Goal: Task Accomplishment & Management: Use online tool/utility

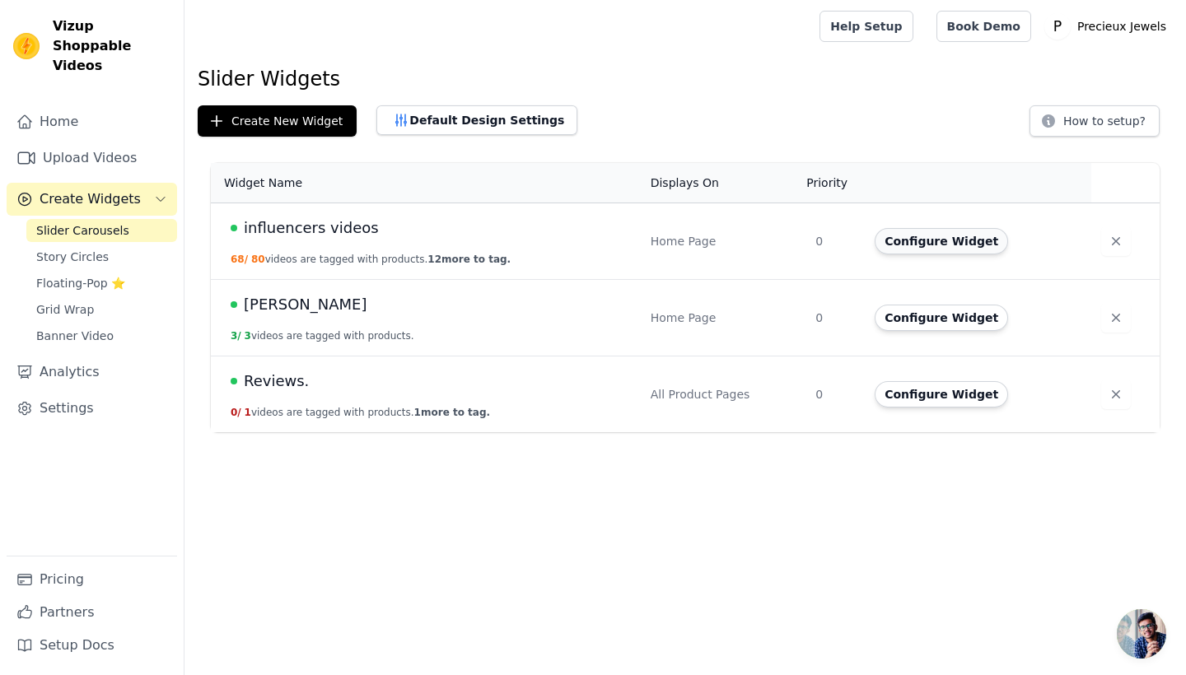
click at [933, 250] on button "Configure Widget" at bounding box center [940, 241] width 133 height 26
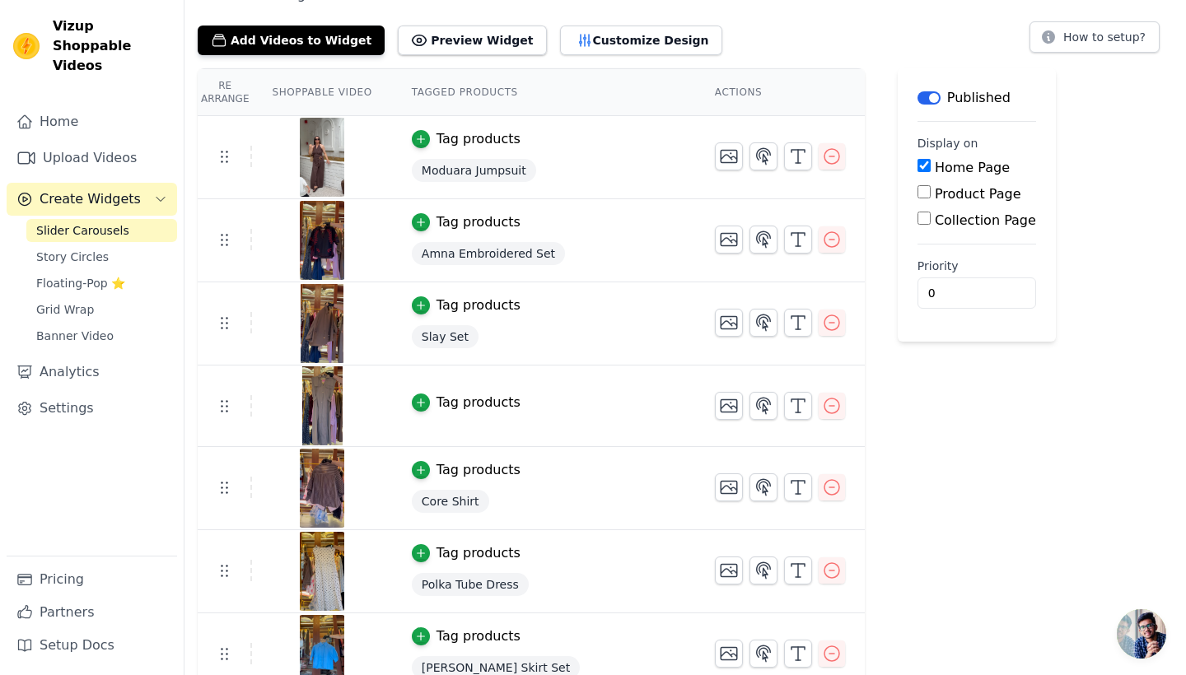
scroll to position [83, 0]
click at [414, 394] on div "button" at bounding box center [421, 402] width 18 height 18
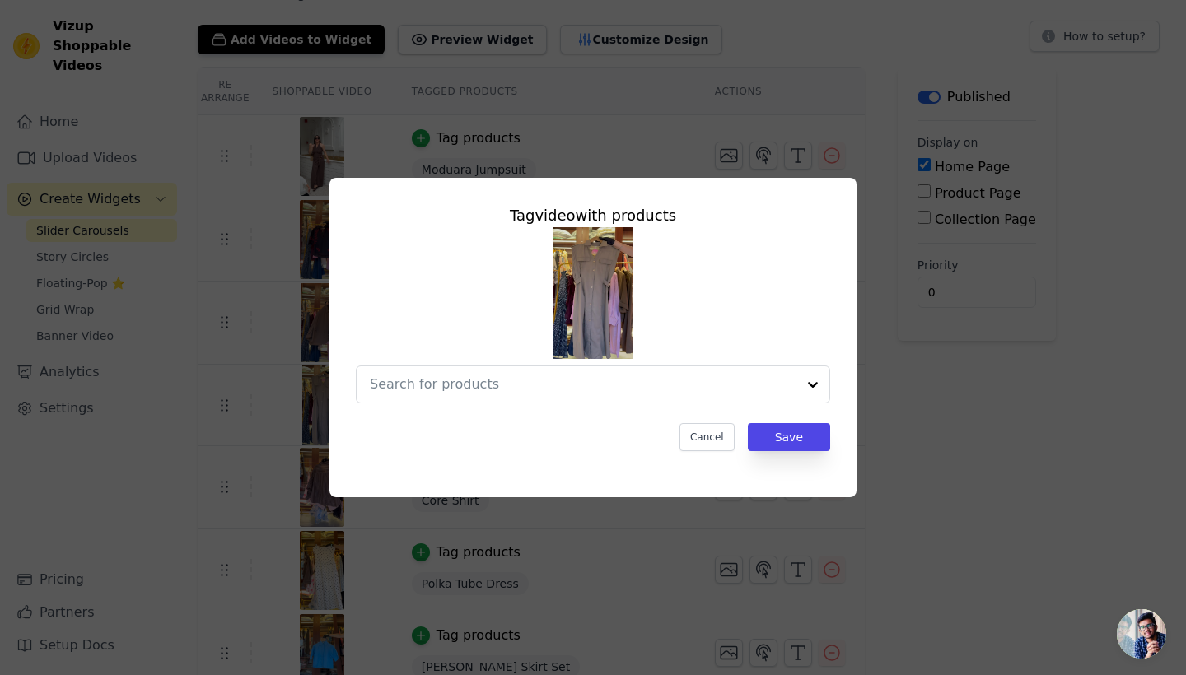
scroll to position [0, 0]
click at [463, 395] on div at bounding box center [567, 384] width 394 height 36
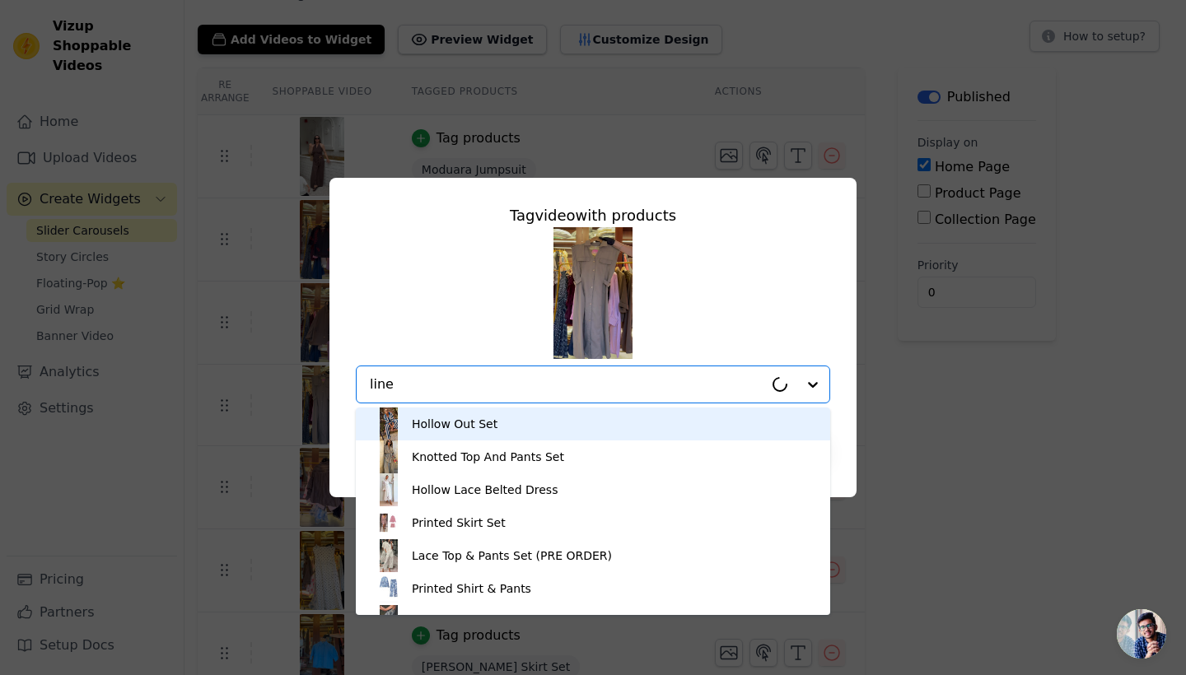
type input "linea"
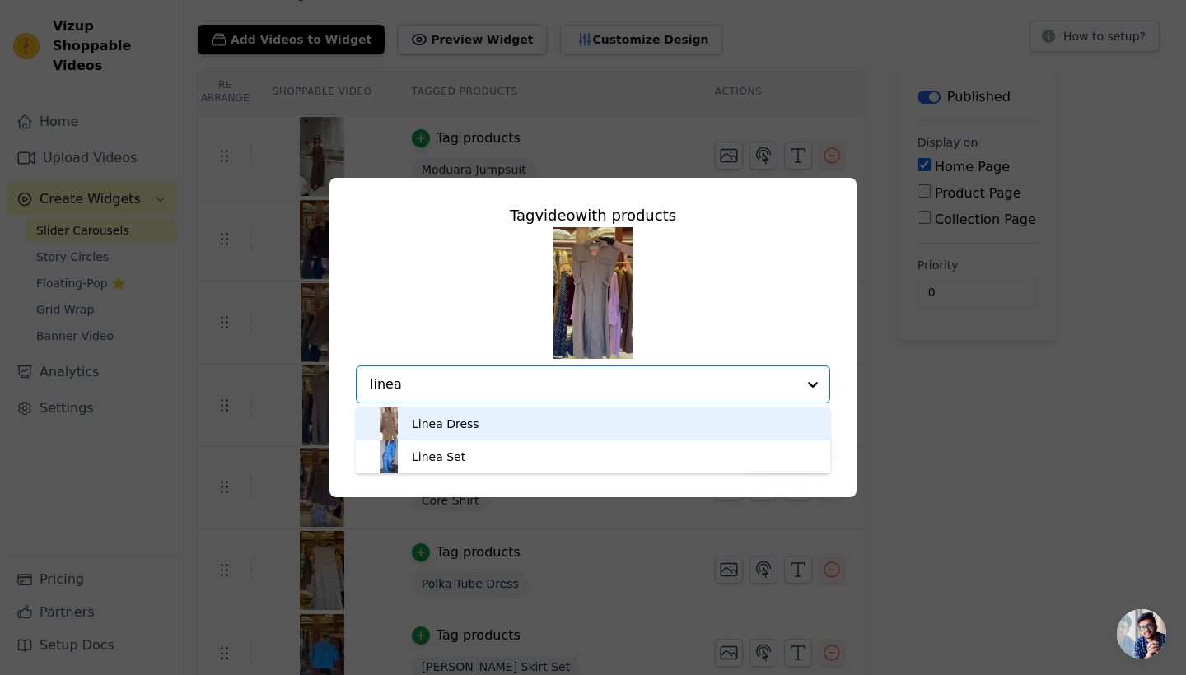
click at [493, 440] on div "Linea Dress" at bounding box center [592, 424] width 441 height 33
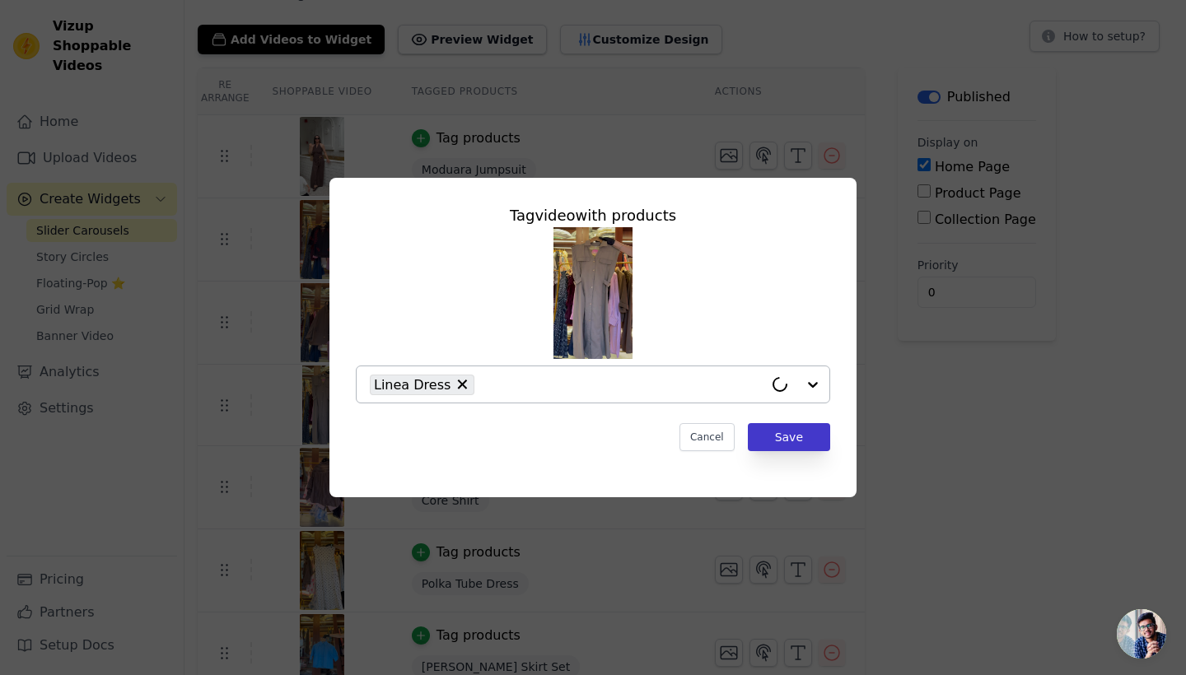
click at [807, 426] on button "Save" at bounding box center [789, 437] width 82 height 28
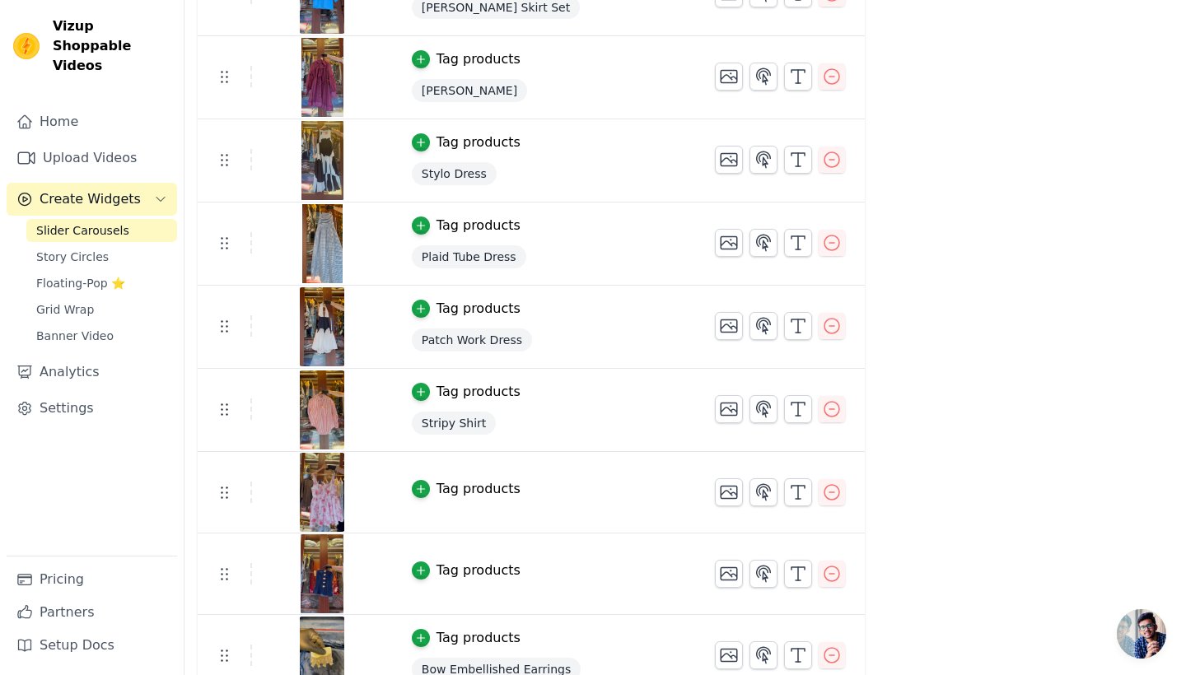
scroll to position [746, 0]
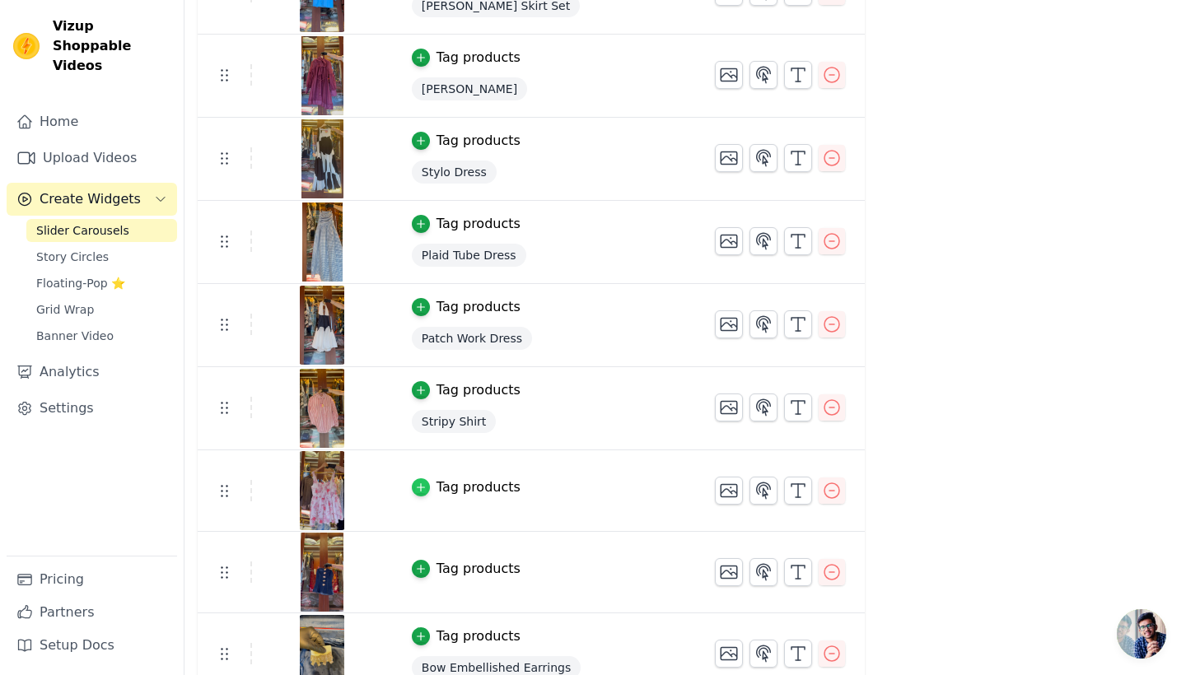
click at [422, 492] on div "button" at bounding box center [421, 487] width 18 height 18
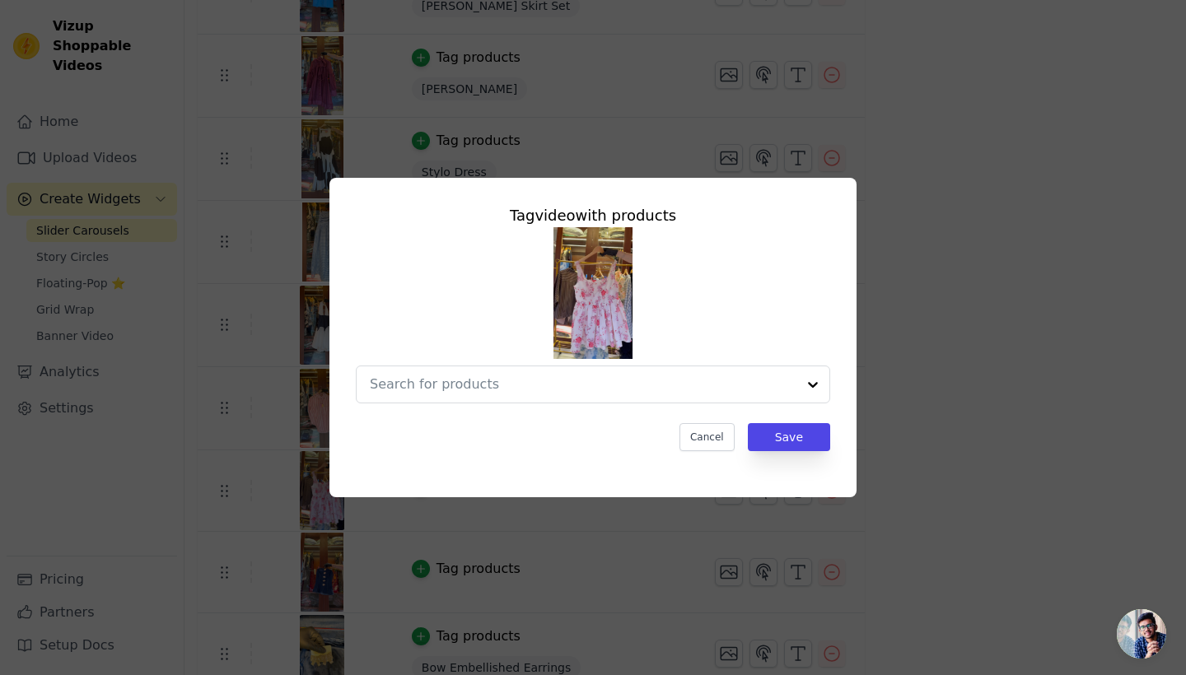
scroll to position [0, 0]
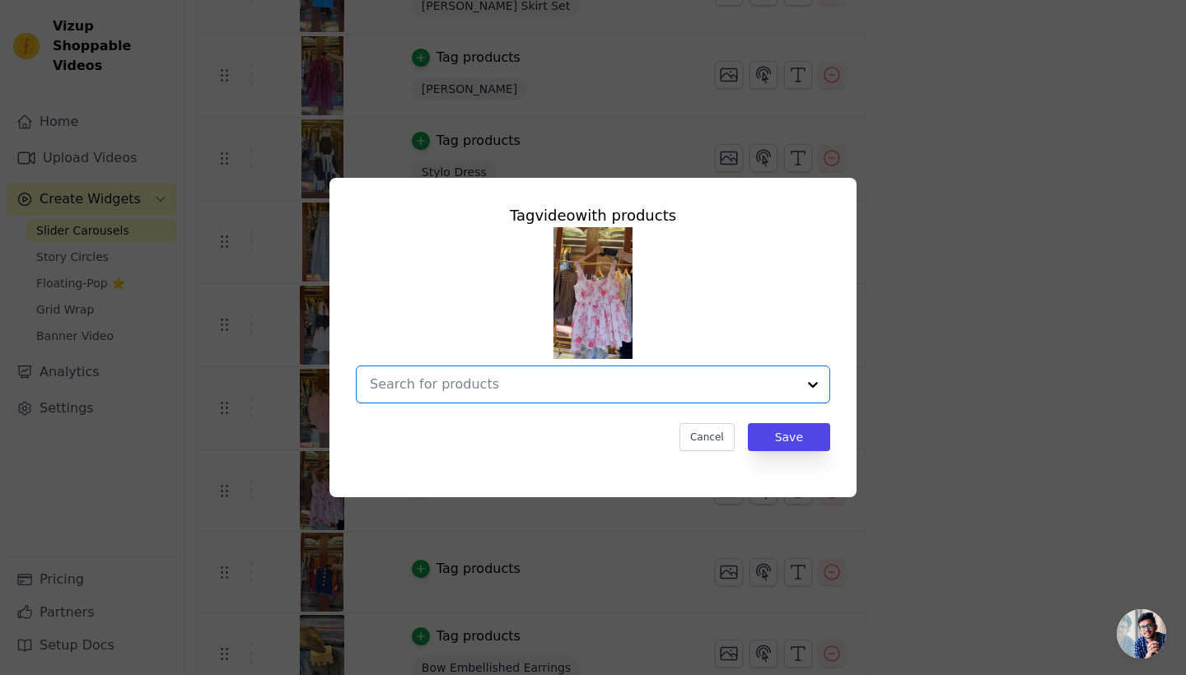
click at [452, 393] on input "text" at bounding box center [583, 385] width 426 height 20
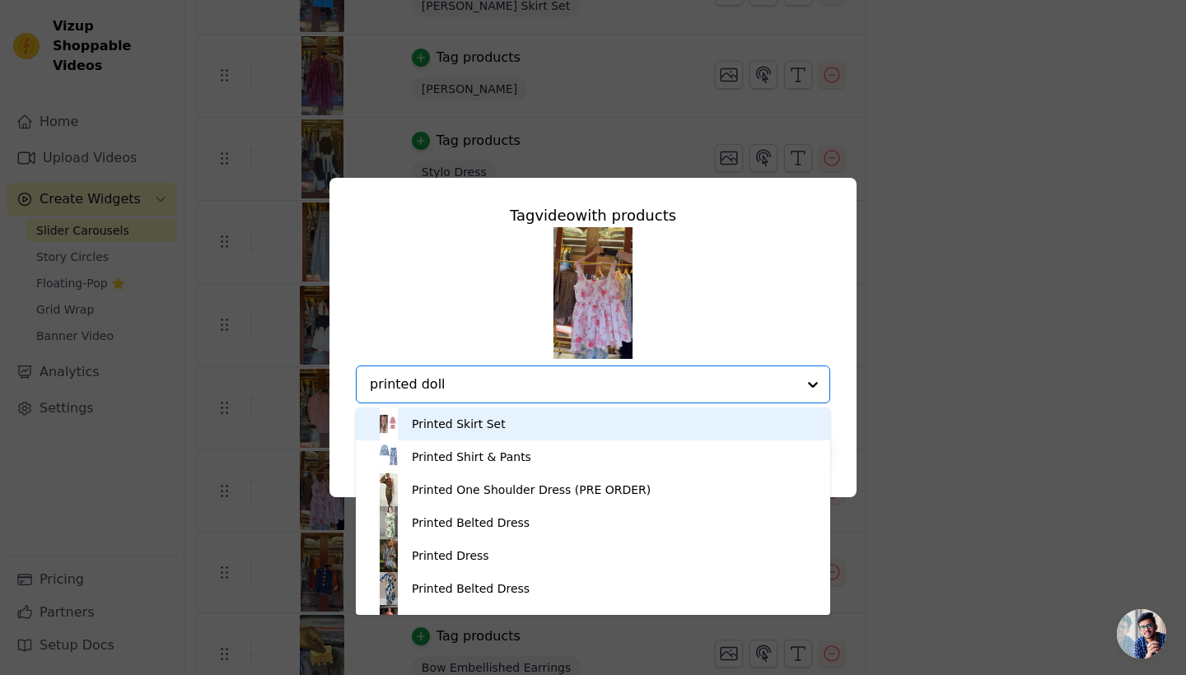
type input "printed doll"
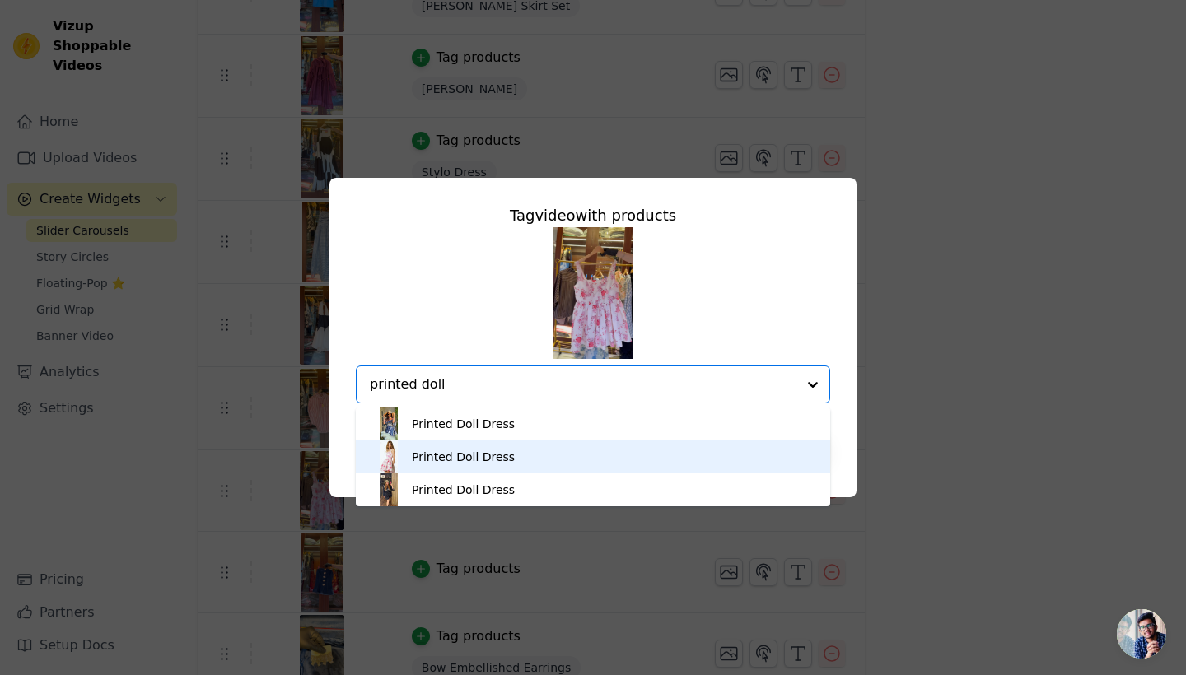
click at [503, 473] on div "Printed Doll Dress" at bounding box center [592, 456] width 441 height 33
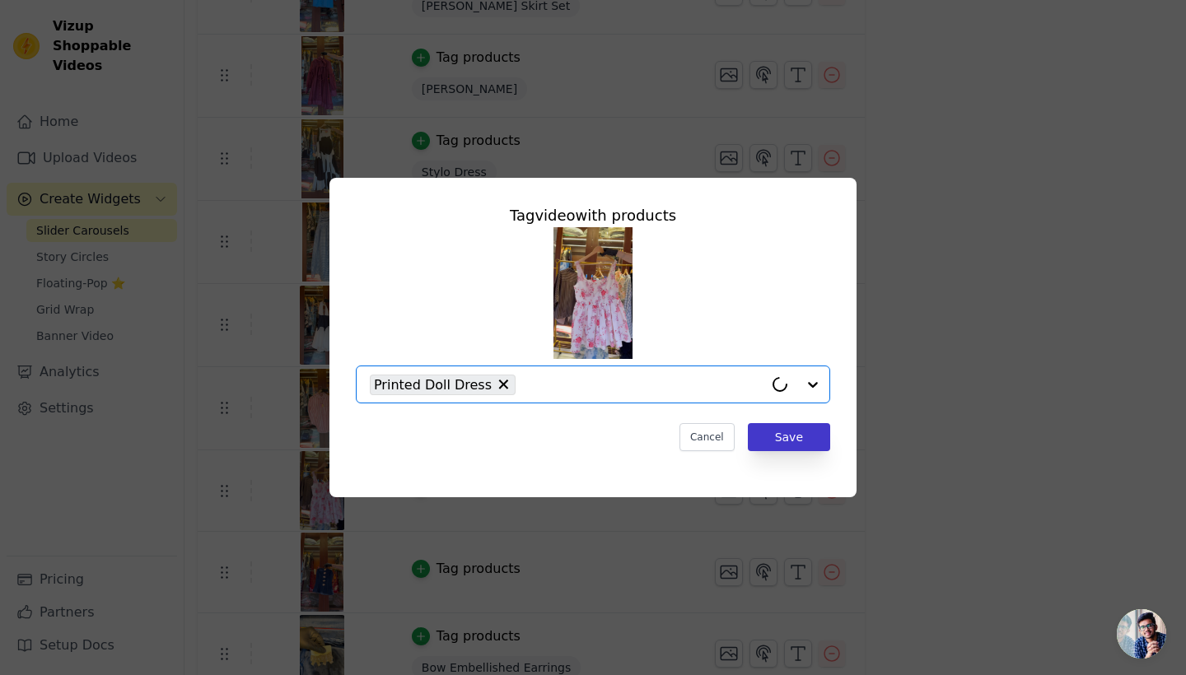
click at [786, 435] on button "Save" at bounding box center [789, 437] width 82 height 28
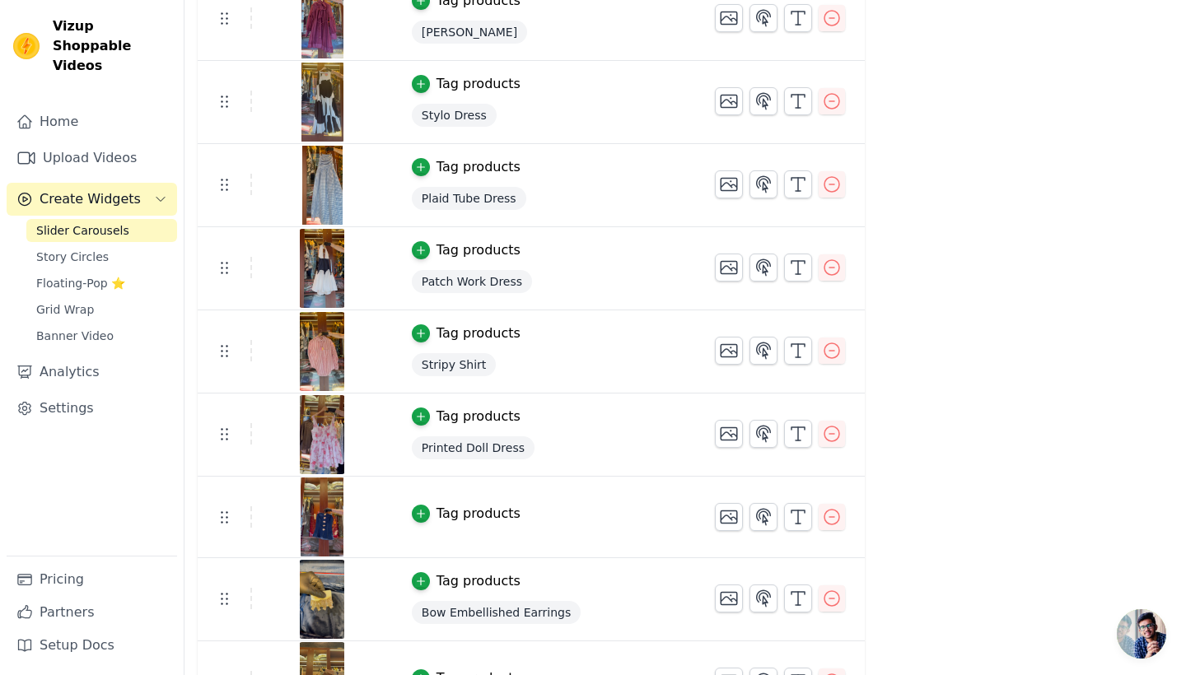
scroll to position [849, 0]
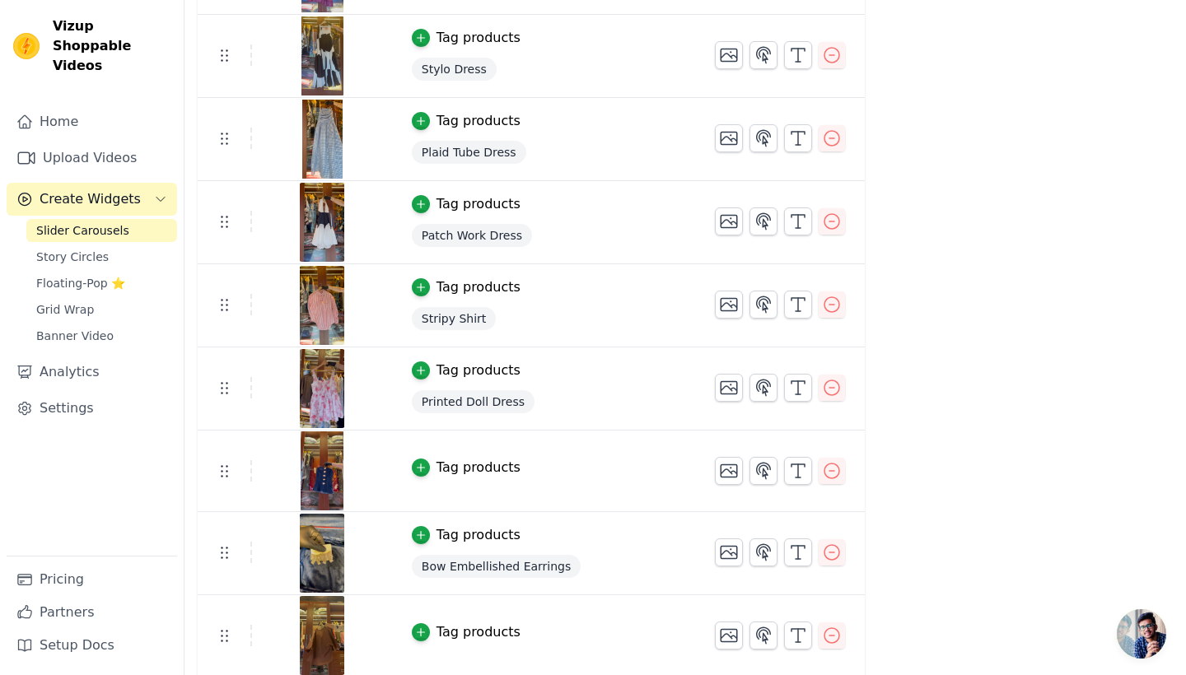
click at [430, 468] on button "Tag products" at bounding box center [466, 468] width 109 height 20
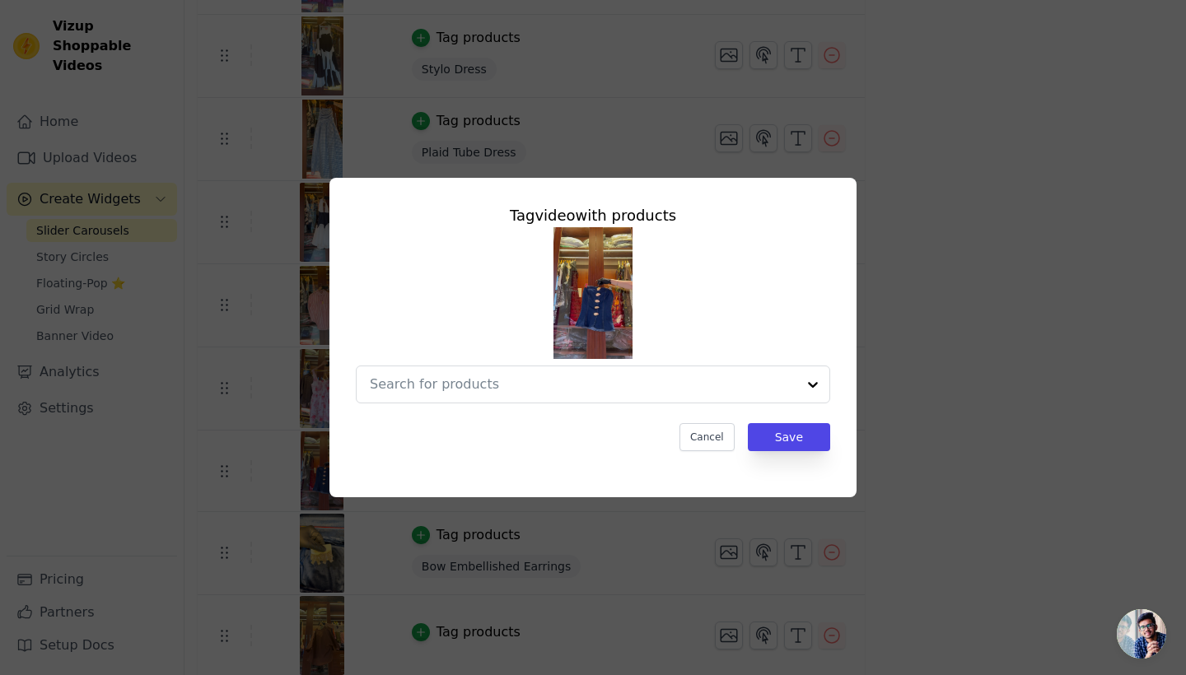
scroll to position [0, 0]
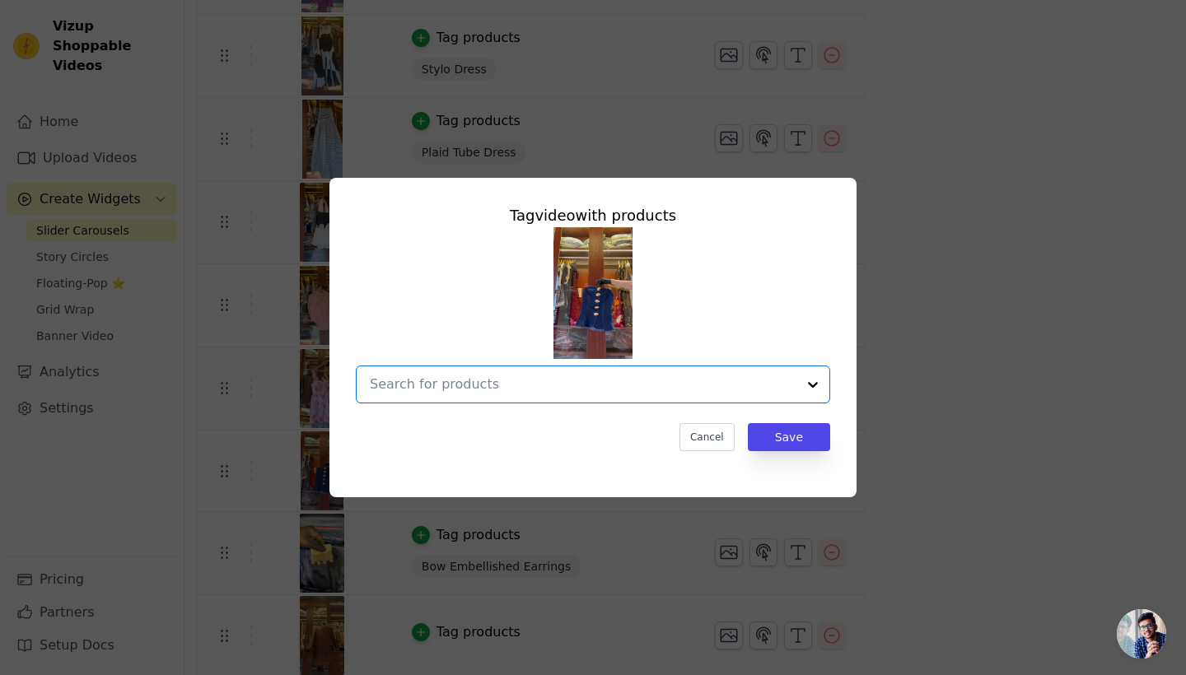
click at [531, 380] on input "text" at bounding box center [583, 385] width 426 height 20
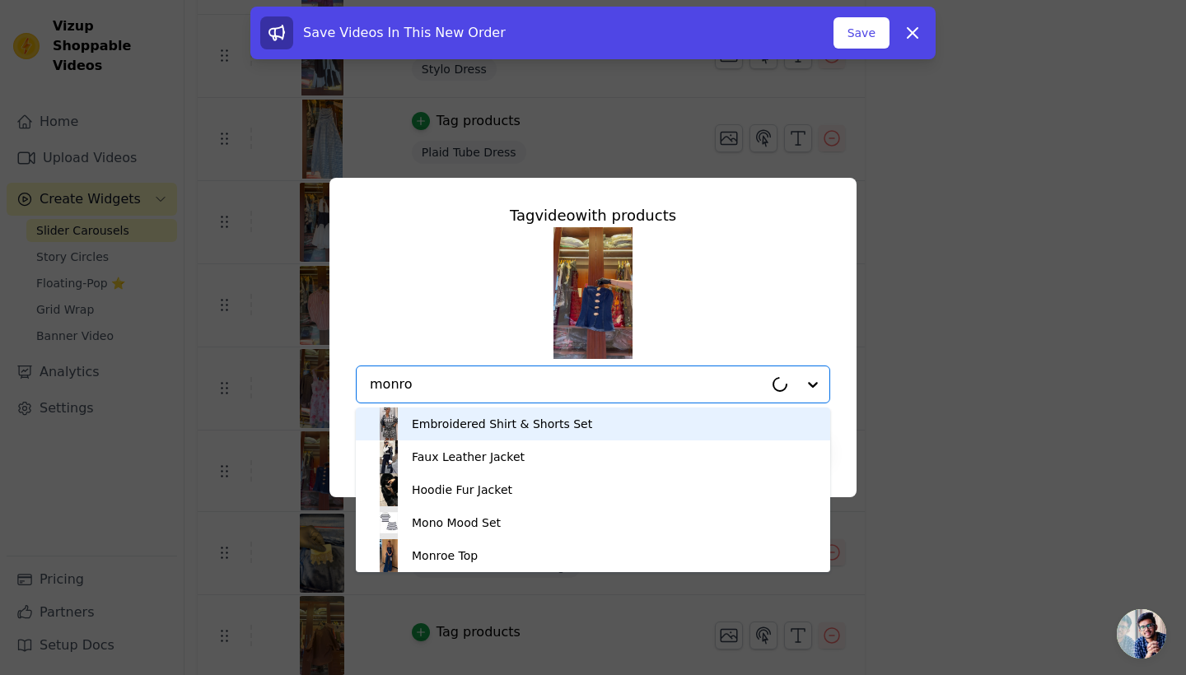
type input "monroe"
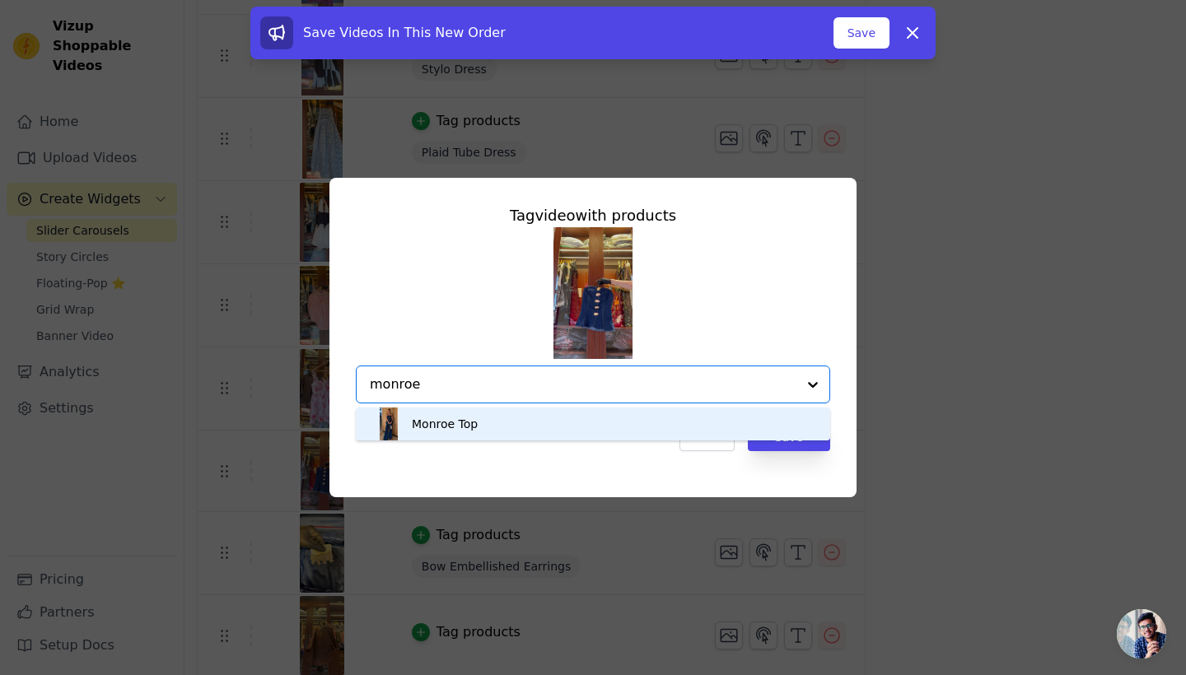
click at [500, 440] on div "Monroe Top" at bounding box center [592, 424] width 441 height 33
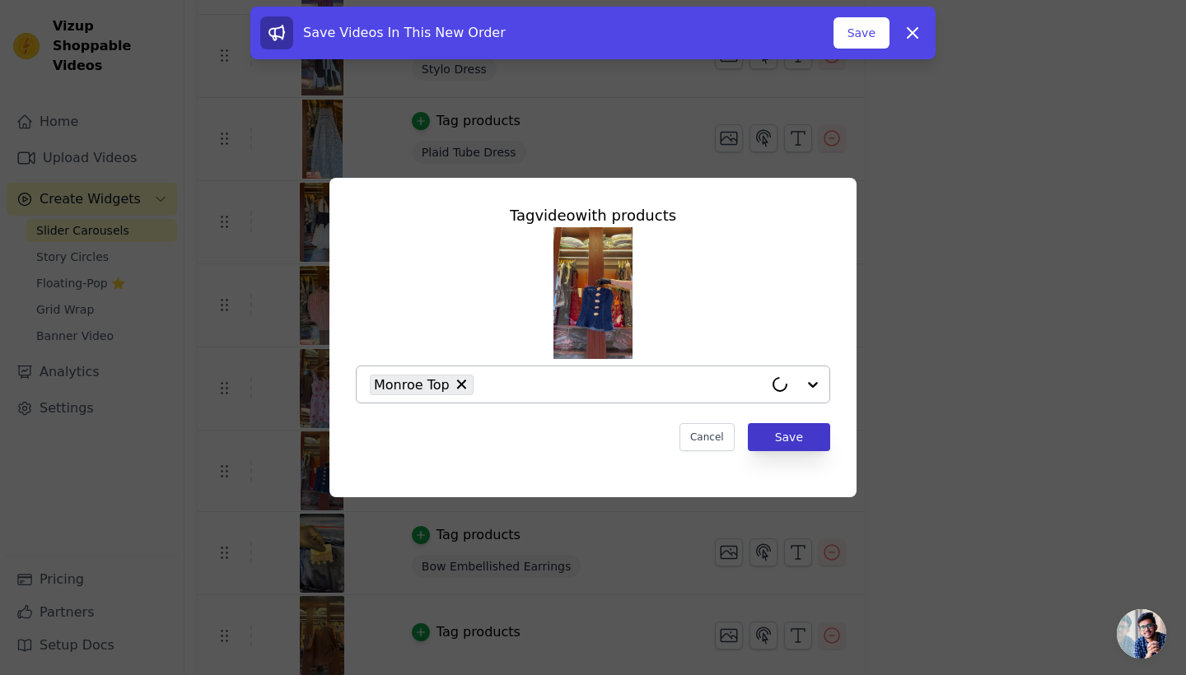
click at [817, 436] on button "Save" at bounding box center [789, 437] width 82 height 28
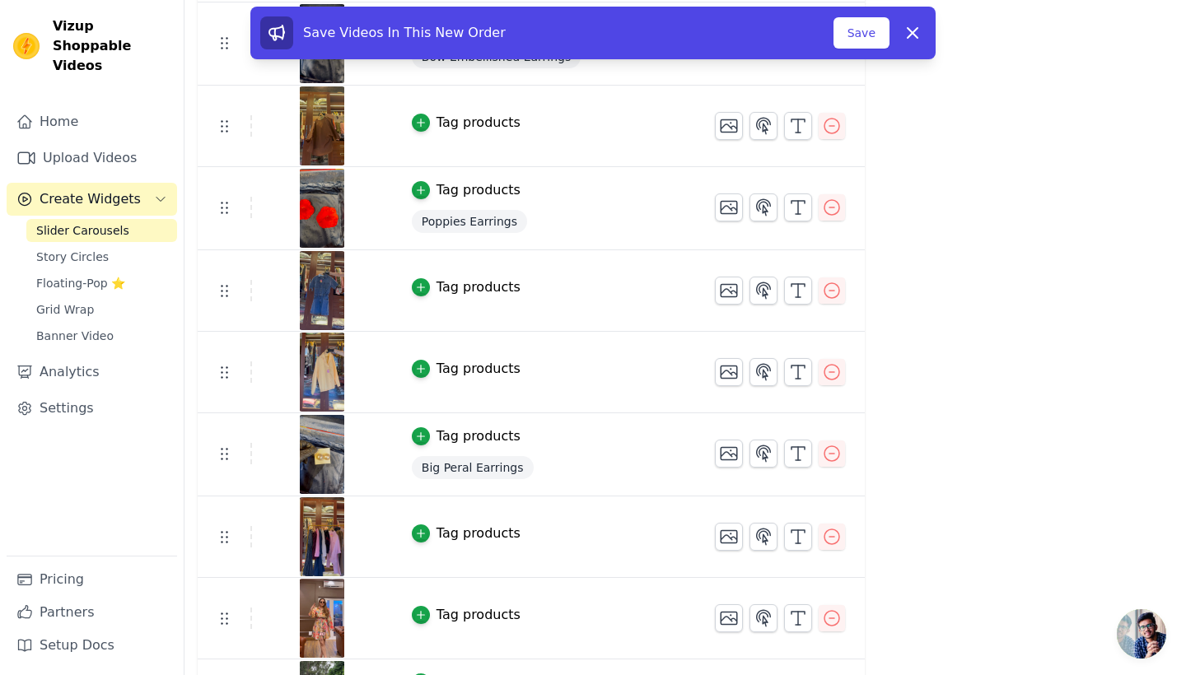
scroll to position [1368, 0]
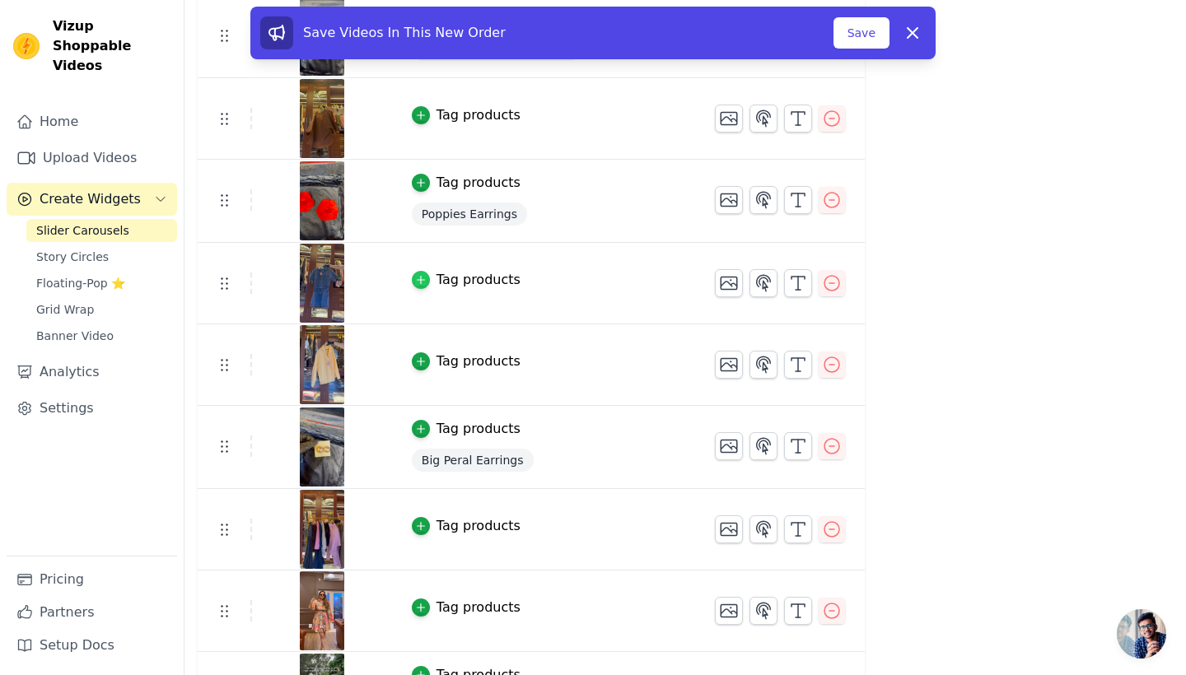
click at [422, 279] on icon "button" at bounding box center [420, 280] width 7 height 7
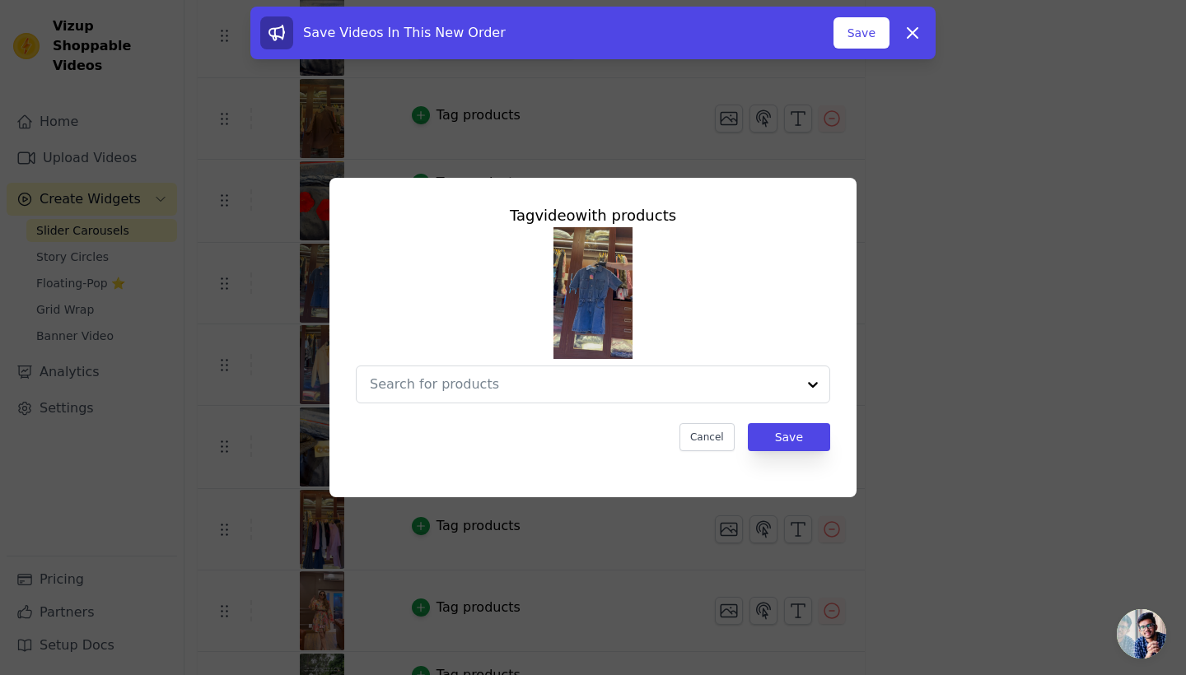
scroll to position [0, 0]
click at [464, 385] on input "text" at bounding box center [567, 385] width 394 height 20
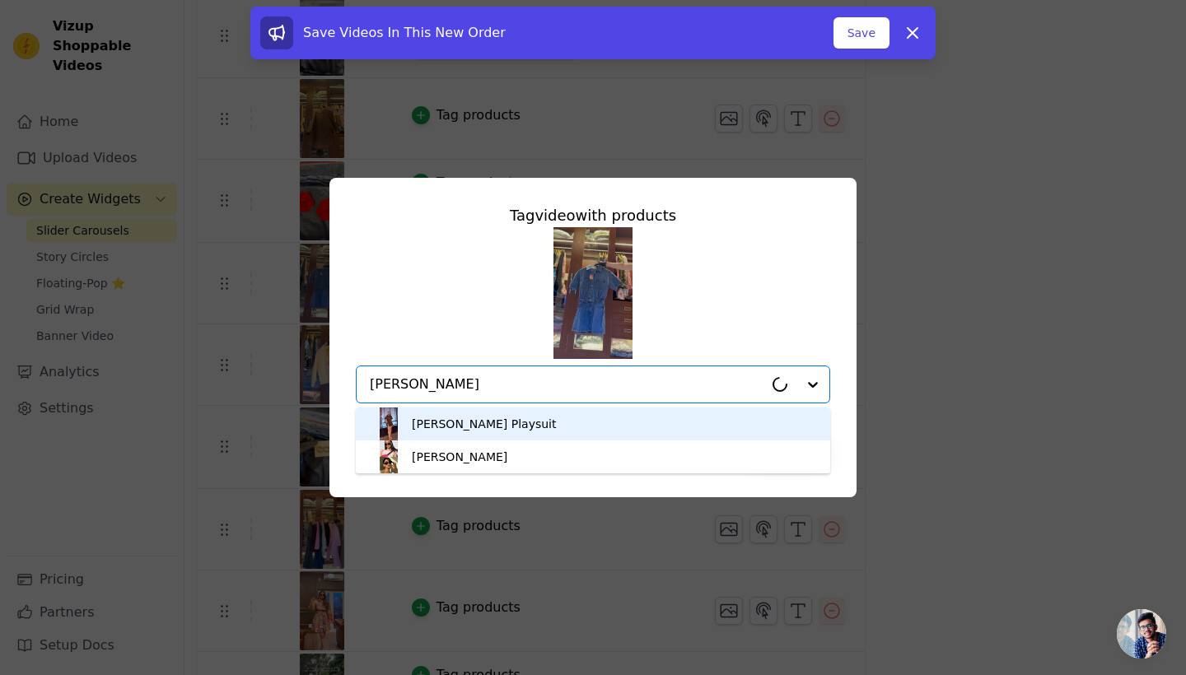
type input "[DEMOGRAPHIC_DATA][PERSON_NAME]"
click at [541, 440] on div "[PERSON_NAME] Playsuit" at bounding box center [592, 424] width 441 height 33
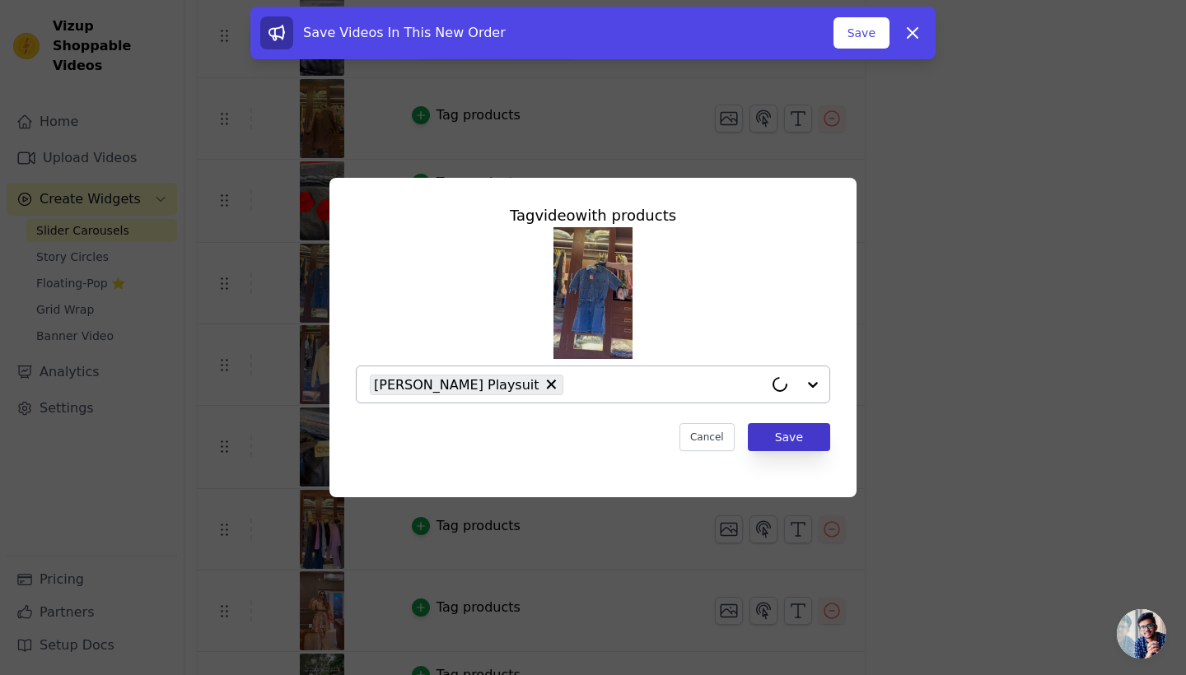
click at [794, 432] on button "Save" at bounding box center [789, 437] width 82 height 28
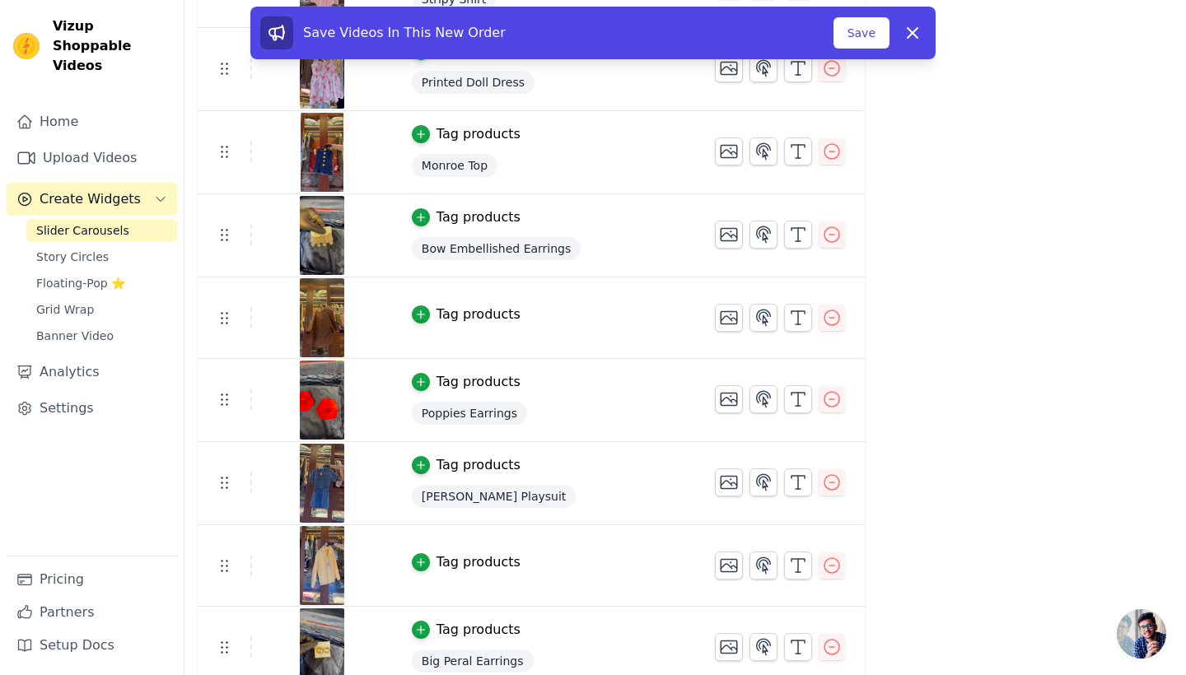
scroll to position [1172, 0]
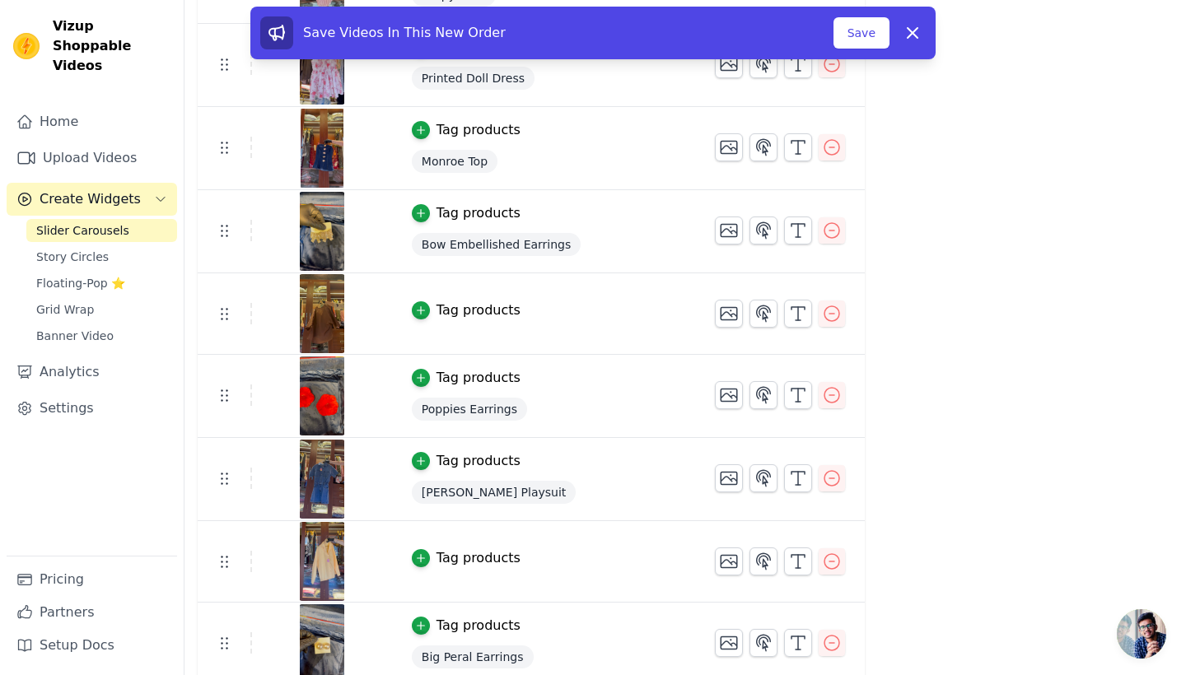
click at [916, 26] on icon at bounding box center [912, 33] width 20 height 20
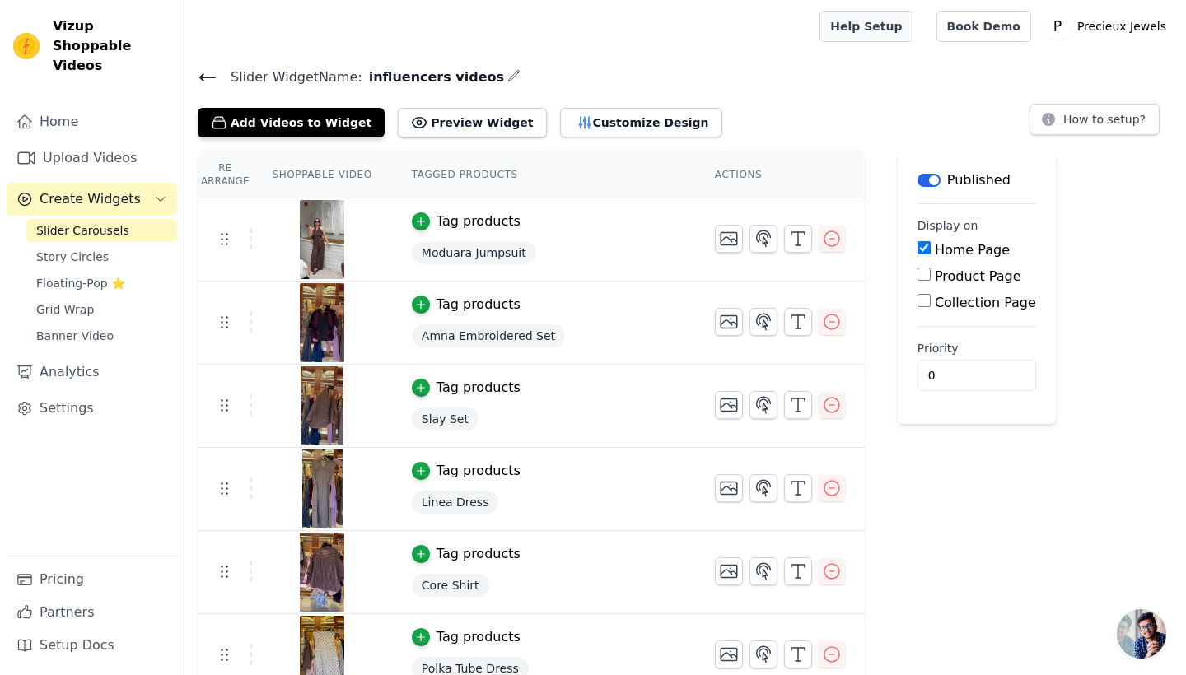
scroll to position [0, 0]
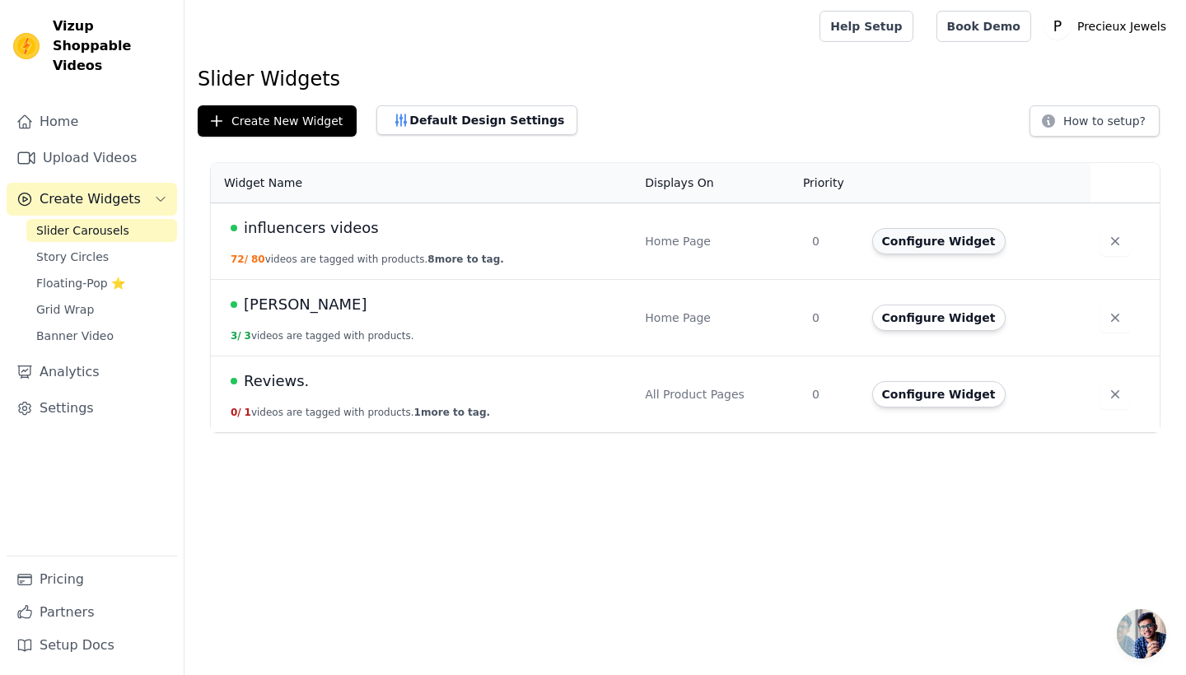
click at [961, 235] on button "Configure Widget" at bounding box center [938, 241] width 133 height 26
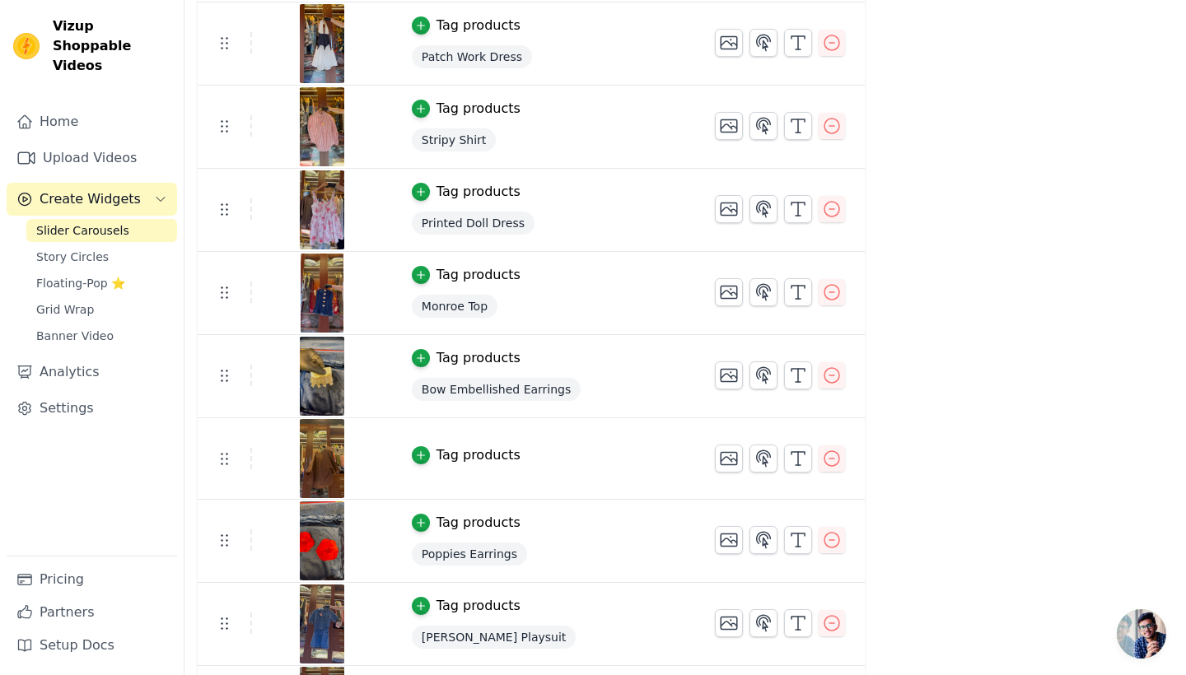
scroll to position [1032, 0]
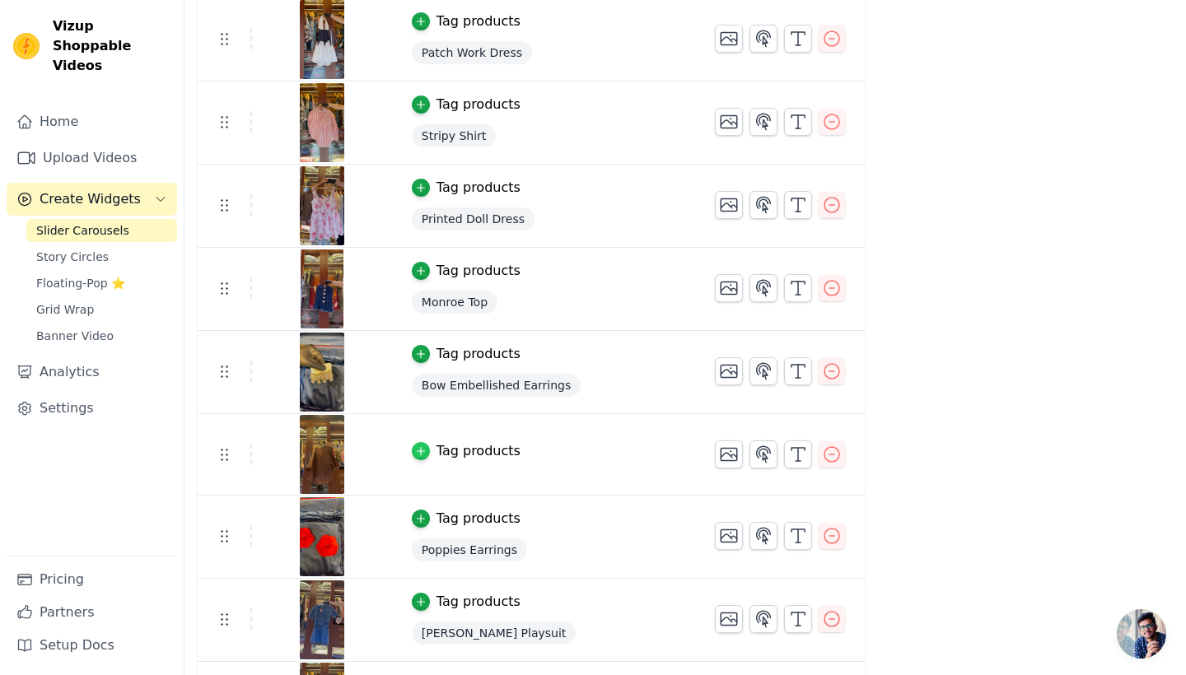
click at [415, 452] on icon "button" at bounding box center [421, 451] width 12 height 12
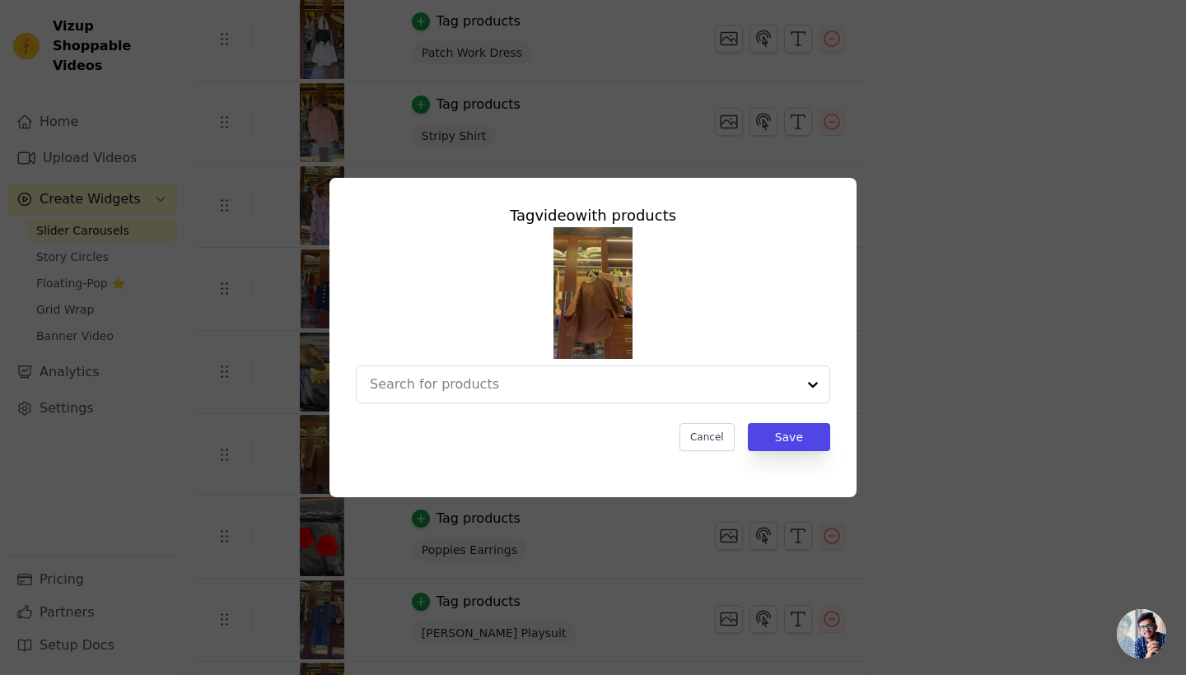
scroll to position [0, 0]
click at [454, 389] on input "text" at bounding box center [567, 385] width 394 height 20
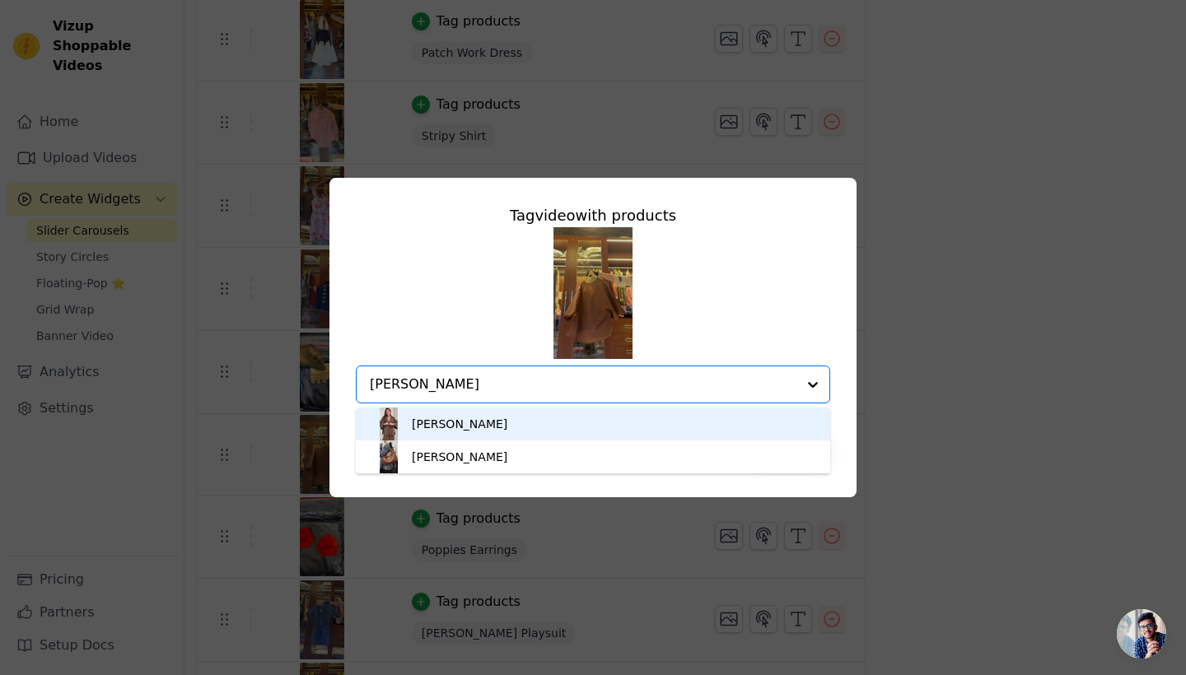
type input "laura"
click at [510, 440] on div "Laura Set" at bounding box center [592, 424] width 441 height 33
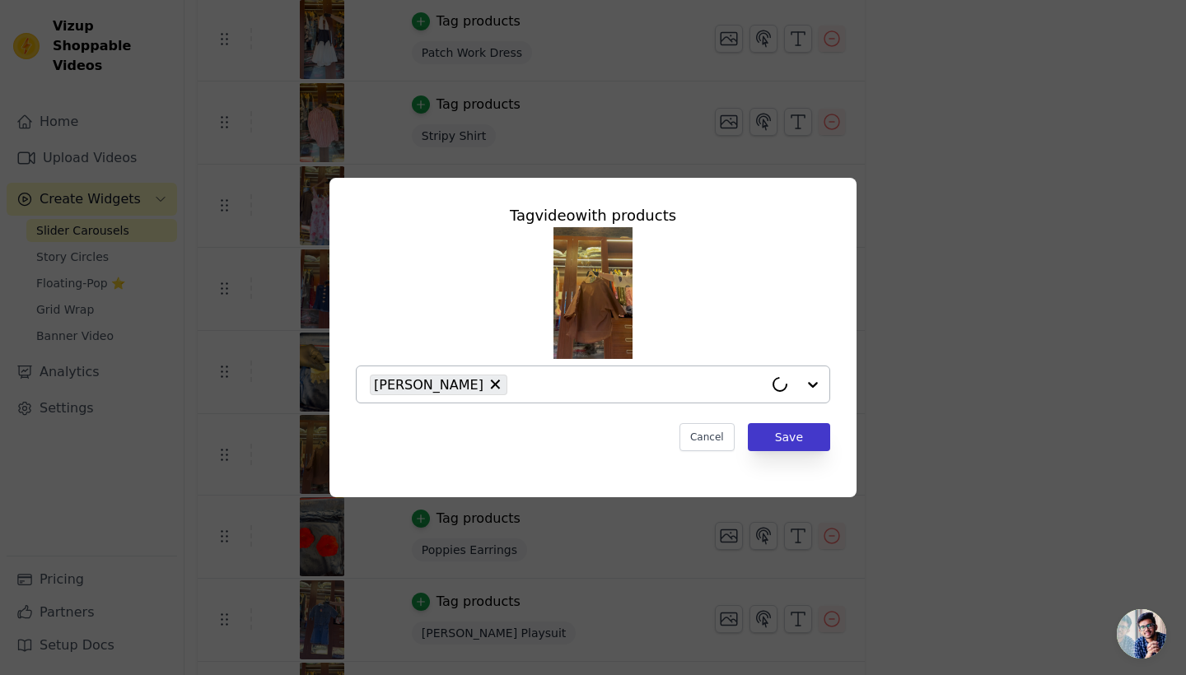
click at [808, 436] on button "Save" at bounding box center [789, 437] width 82 height 28
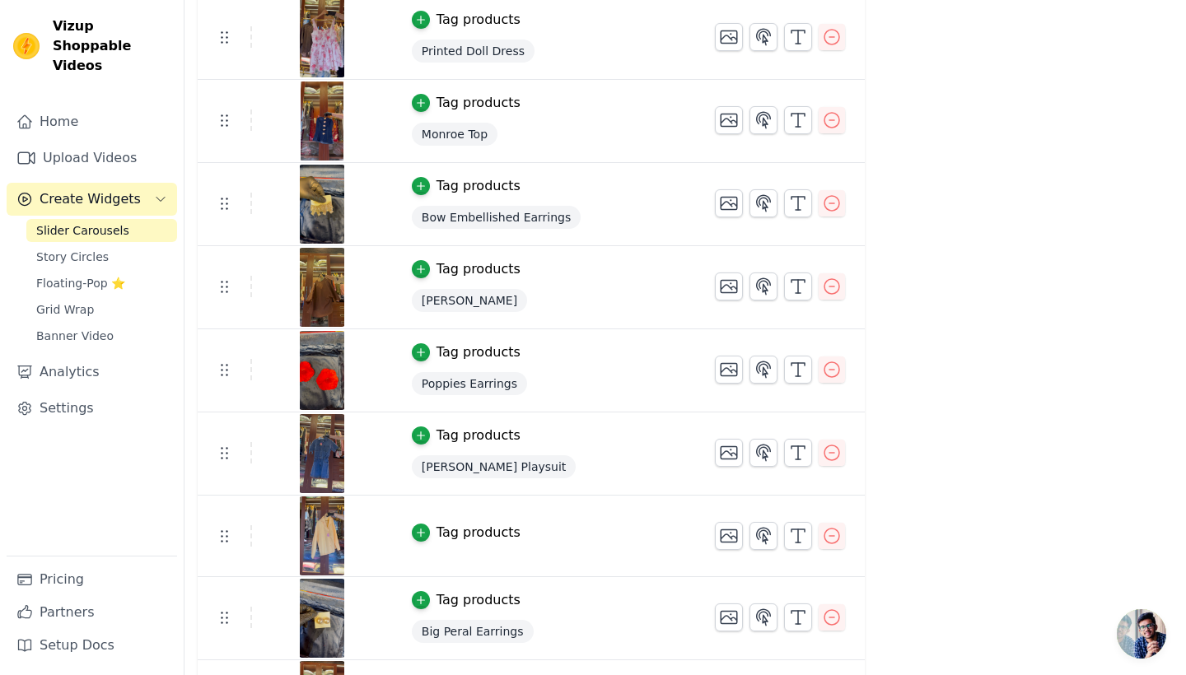
scroll to position [1202, 0]
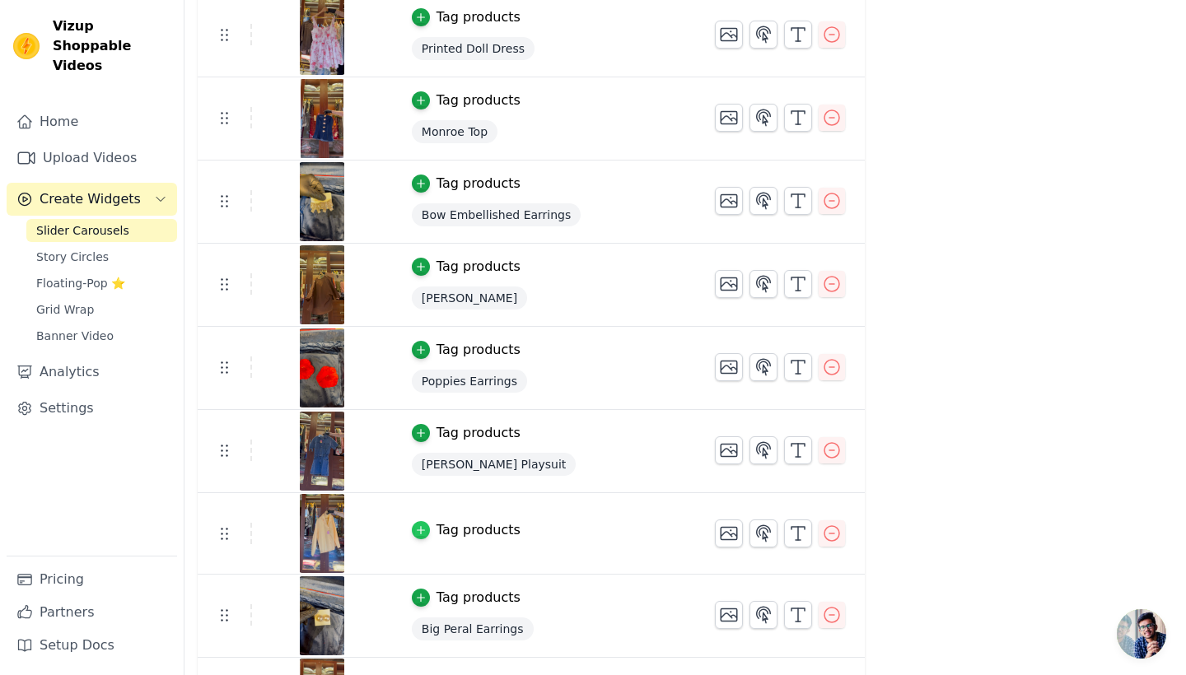
click at [418, 525] on icon "button" at bounding box center [421, 530] width 12 height 12
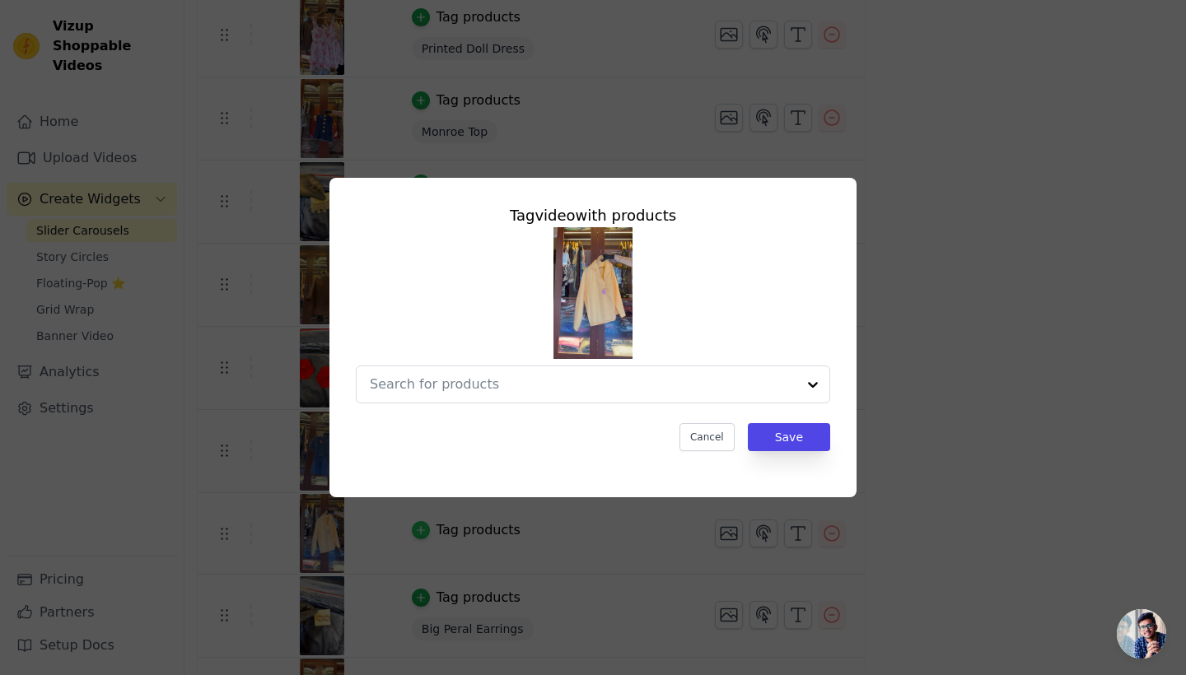
scroll to position [0, 0]
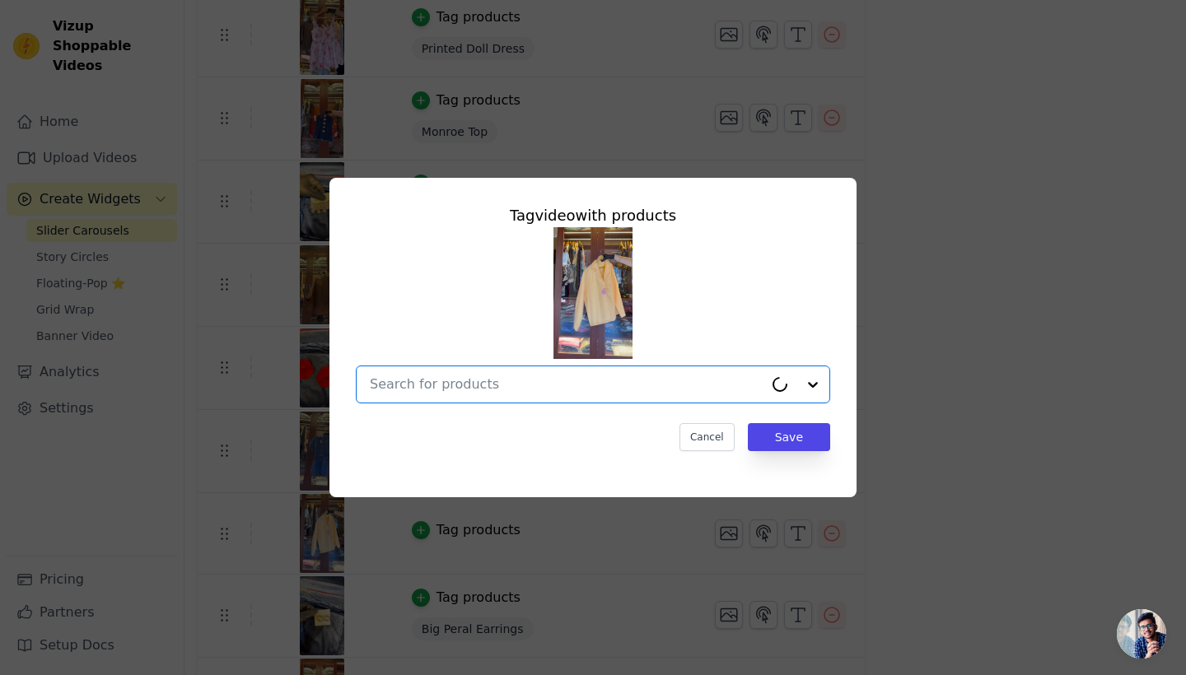
click at [445, 377] on input "text" at bounding box center [567, 385] width 394 height 20
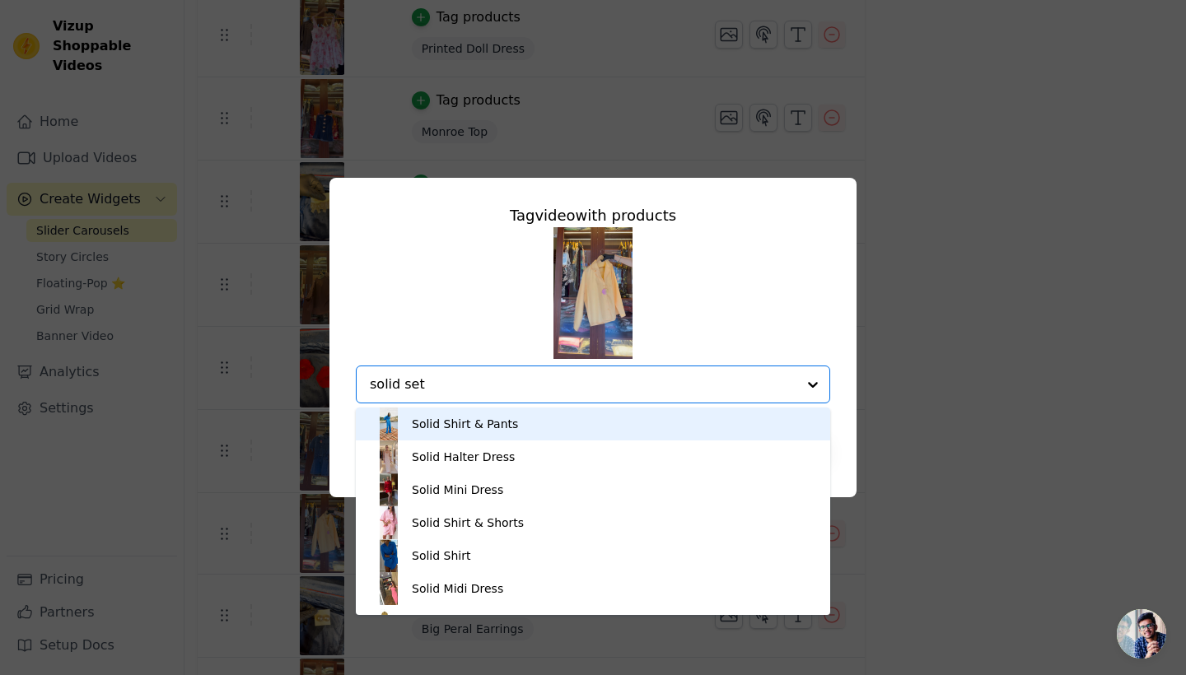
type input "solid set"
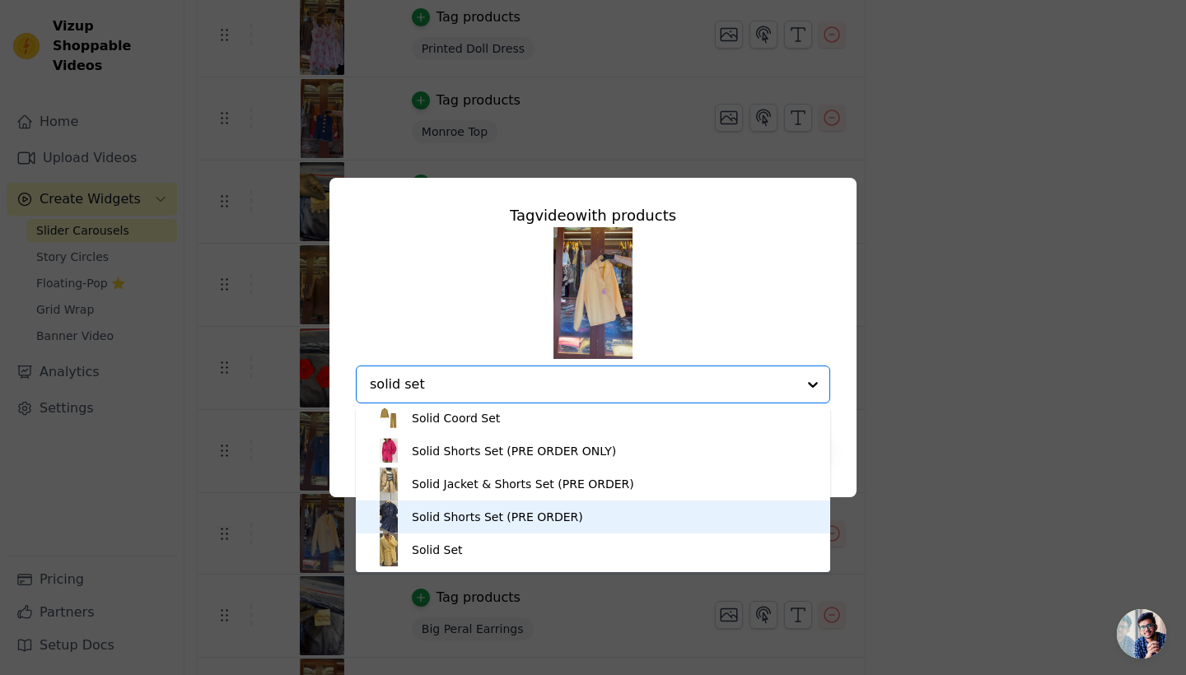
scroll to position [56, 0]
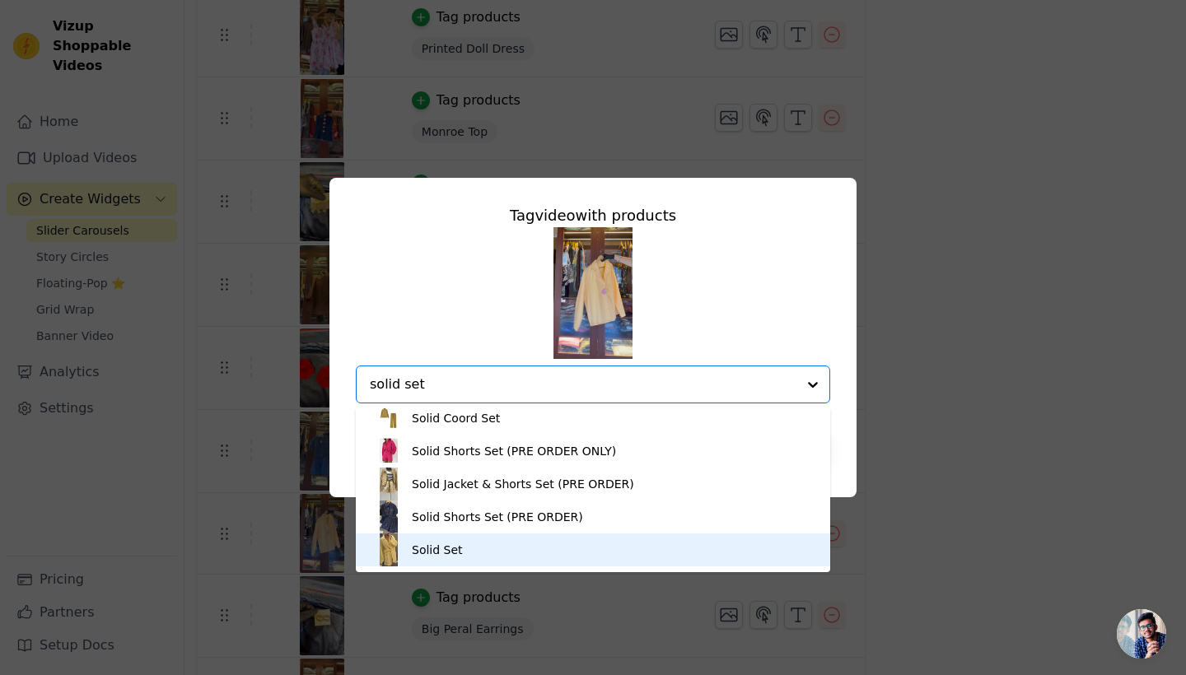
click at [517, 566] on div "Solid Set" at bounding box center [592, 550] width 441 height 33
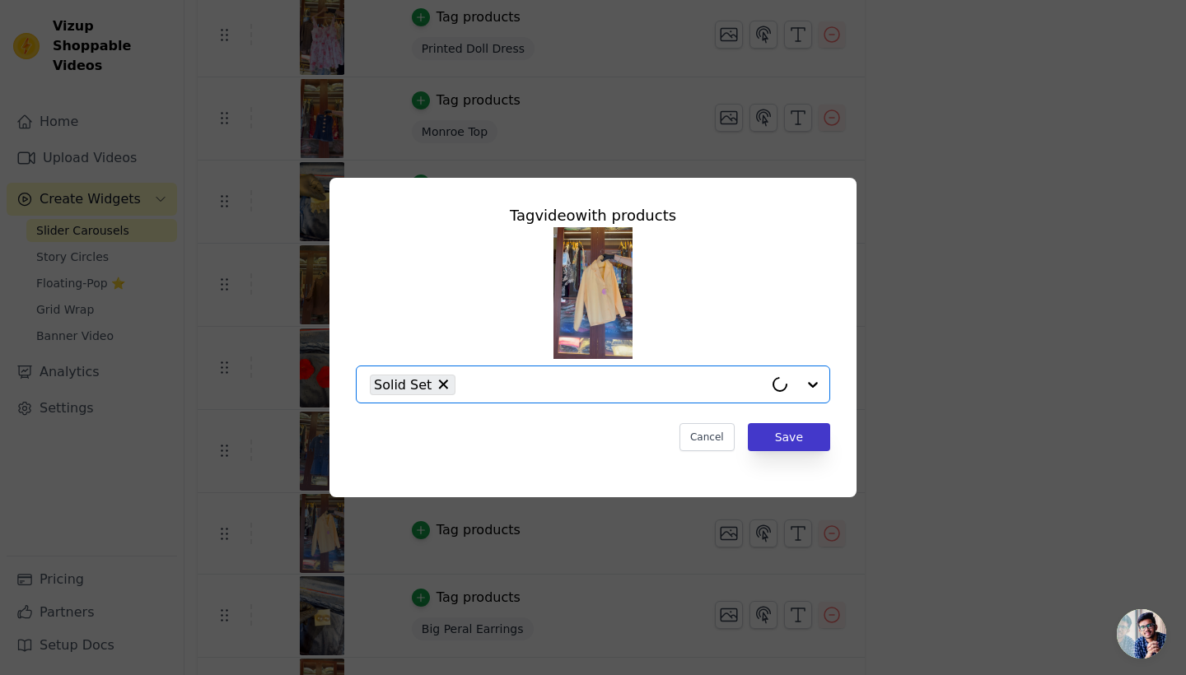
click at [790, 434] on button "Save" at bounding box center [789, 437] width 82 height 28
